Goal: Information Seeking & Learning: Check status

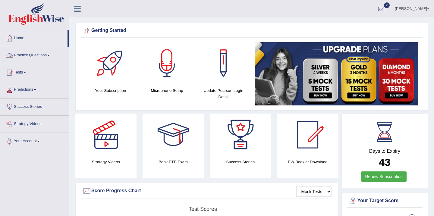
click at [26, 72] on span at bounding box center [25, 72] width 2 height 1
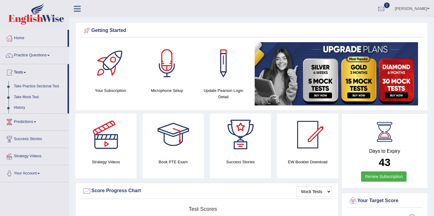
click at [32, 86] on link "Take Practice Sectional Test" at bounding box center [39, 86] width 56 height 11
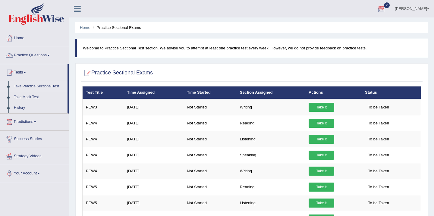
click at [377, 6] on div at bounding box center [381, 9] width 9 height 9
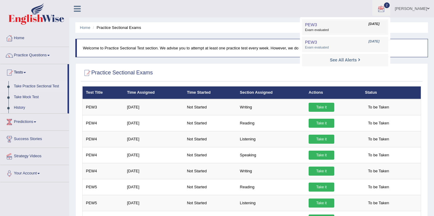
click at [332, 30] on span "Exam evaluated" at bounding box center [345, 30] width 80 height 5
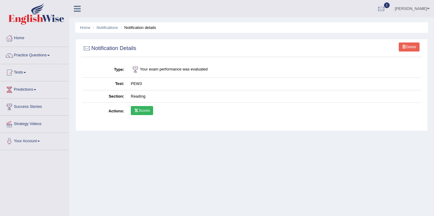
click at [142, 112] on link "Scores" at bounding box center [142, 110] width 22 height 9
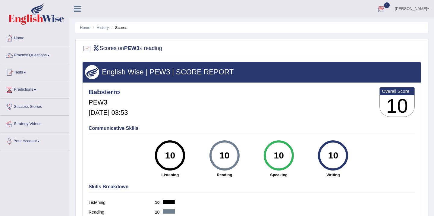
click at [377, 6] on div at bounding box center [381, 9] width 9 height 9
click at [325, 30] on span "Exam evaluated" at bounding box center [345, 30] width 80 height 5
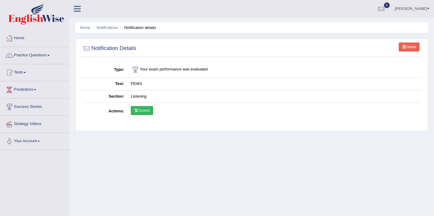
click at [140, 112] on link "Scores" at bounding box center [142, 110] width 22 height 9
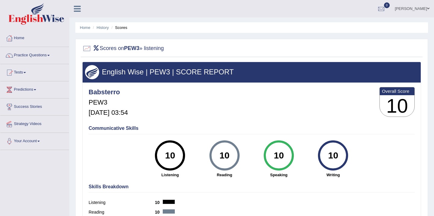
click at [19, 36] on link "Home" at bounding box center [34, 37] width 69 height 15
